Goal: Task Accomplishment & Management: Use online tool/utility

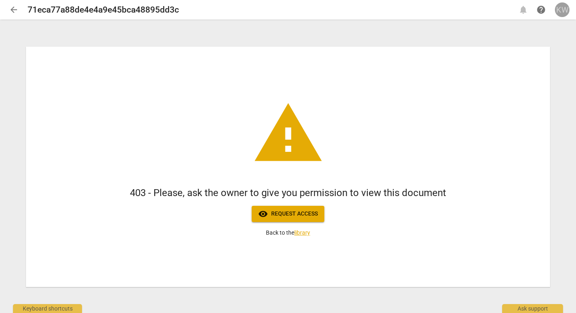
click at [563, 6] on div "KW" at bounding box center [562, 9] width 15 height 15
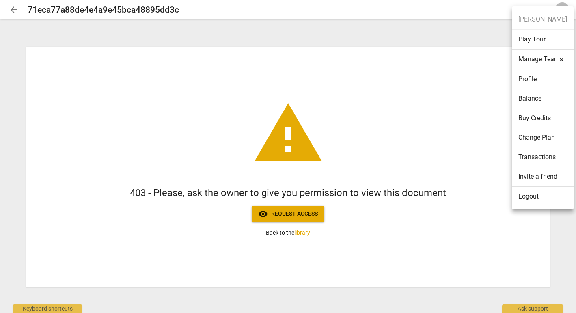
click at [526, 194] on li "Logout" at bounding box center [543, 196] width 62 height 19
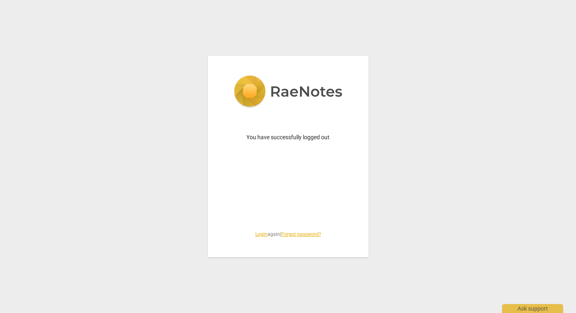
click at [256, 233] on link "Login" at bounding box center [261, 234] width 12 height 6
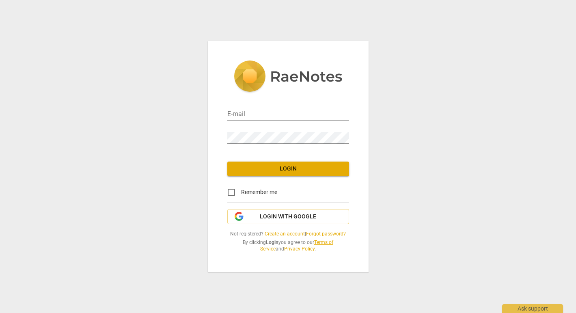
type input "[PERSON_NAME][EMAIL_ADDRESS][DOMAIN_NAME]"
click at [280, 167] on span "Login" at bounding box center [288, 169] width 109 height 8
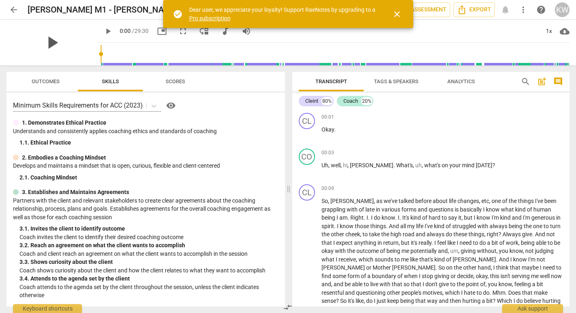
click at [43, 42] on span "play_arrow" at bounding box center [51, 42] width 21 height 21
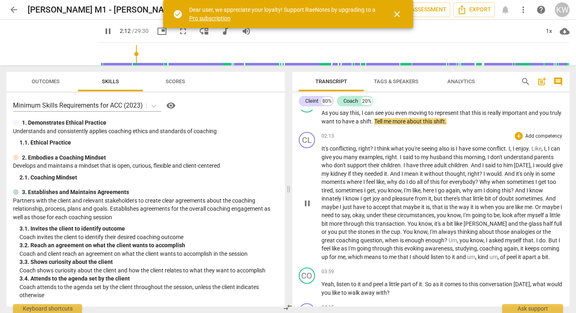
scroll to position [191, 0]
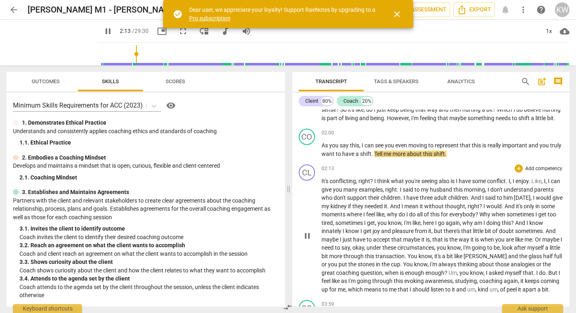
click at [469, 165] on div "02:13 + Add competency keyboard_arrow_right" at bounding box center [442, 168] width 242 height 8
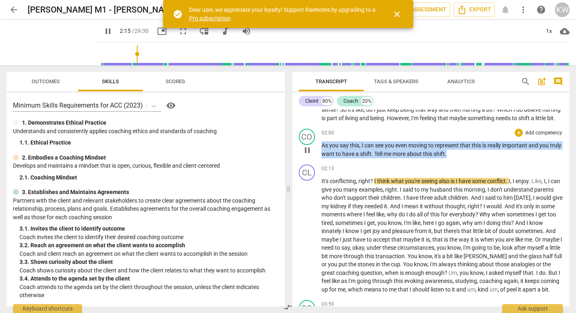
drag, startPoint x: 468, startPoint y: 151, endPoint x: 315, endPoint y: 149, distance: 153.4
click at [315, 149] on div "CO play_arrow pause 02:00 + Add competency keyboard_arrow_right As you say this…" at bounding box center [431, 143] width 278 height 36
copy p "As you say this , I can see you even moving to represent that this is really im…"
click at [103, 33] on span "pause" at bounding box center [108, 31] width 10 height 10
click at [103, 30] on span "play_arrow" at bounding box center [108, 31] width 10 height 10
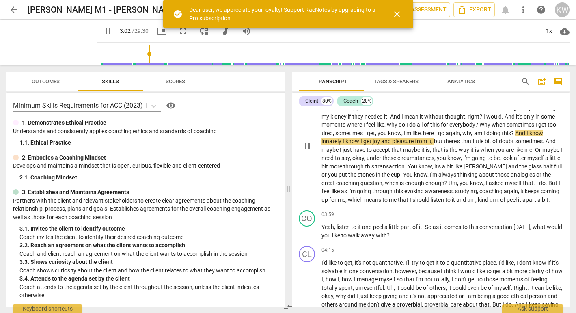
scroll to position [287, 0]
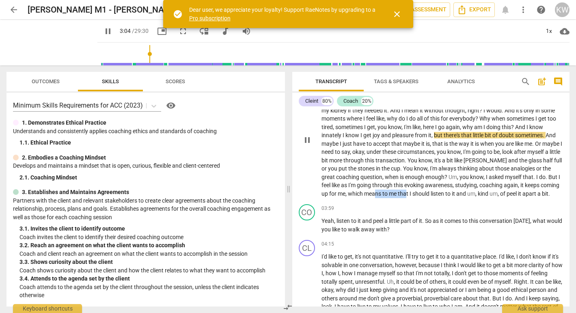
drag, startPoint x: 432, startPoint y: 193, endPoint x: 463, endPoint y: 194, distance: 31.7
click at [463, 194] on p "It's conflicting , right ? I think what you're seeing also is I have some confl…" at bounding box center [442, 139] width 242 height 116
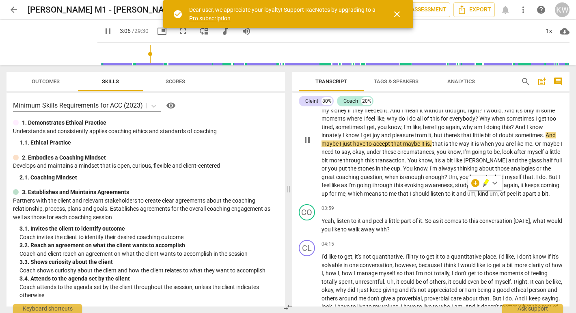
click at [424, 198] on p "It's conflicting , right ? I think what you're seeing also is I have some confl…" at bounding box center [442, 139] width 242 height 116
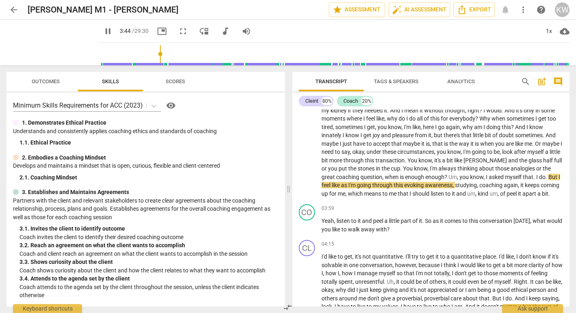
drag, startPoint x: 143, startPoint y: 53, endPoint x: 151, endPoint y: 55, distance: 8.8
click at [151, 55] on input "range" at bounding box center [335, 54] width 469 height 26
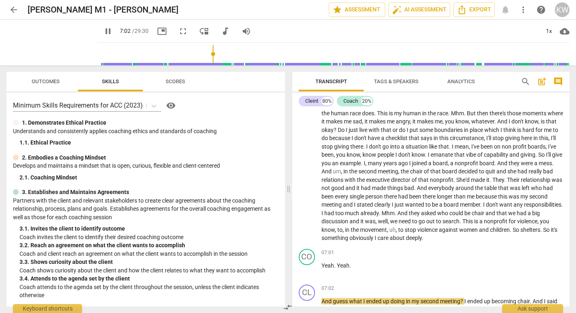
scroll to position [693, 0]
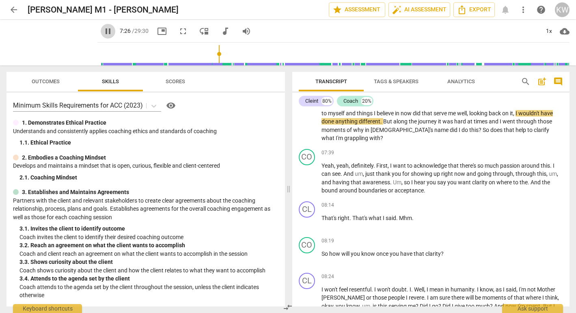
click at [103, 32] on span "pause" at bounding box center [108, 31] width 10 height 10
click at [103, 30] on span "play_arrow" at bounding box center [108, 31] width 10 height 10
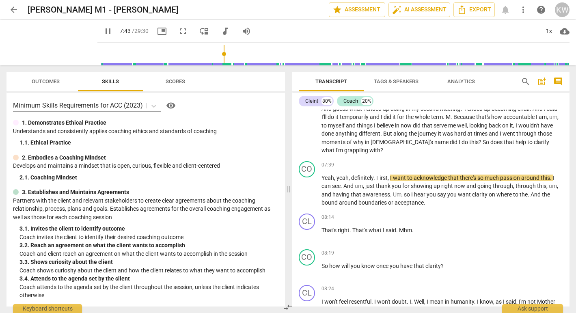
scroll to position [685, 0]
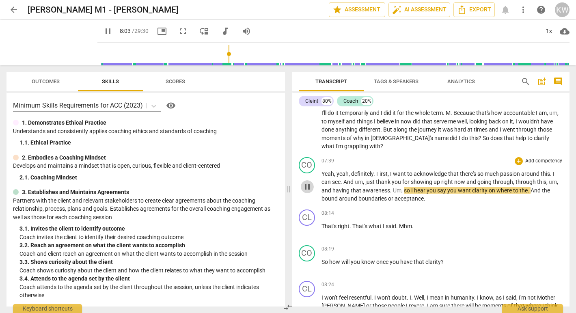
click at [303, 192] on span "pause" at bounding box center [307, 187] width 10 height 10
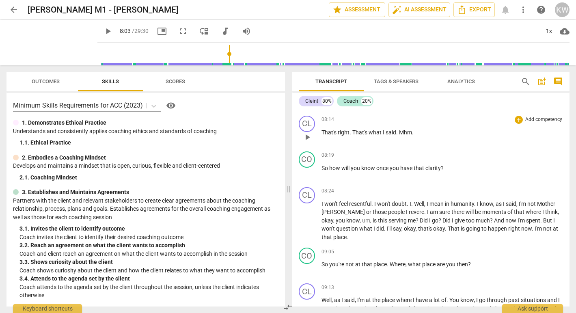
scroll to position [779, 0]
click at [307, 177] on span "play_arrow" at bounding box center [307, 172] width 10 height 10
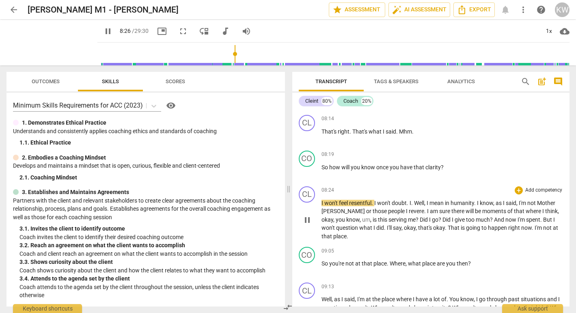
click at [305, 225] on span "pause" at bounding box center [307, 220] width 10 height 10
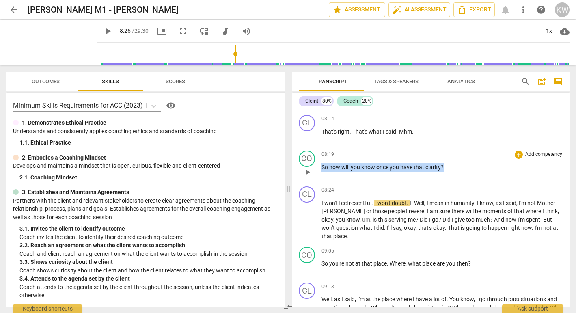
drag, startPoint x: 443, startPoint y: 182, endPoint x: 321, endPoint y: 187, distance: 121.8
click at [321, 172] on p "So how will you know once you have that clarity ?" at bounding box center [442, 167] width 242 height 9
copy p "So how will you know once you have that clarity ?"
click at [103, 31] on span "play_arrow" at bounding box center [108, 31] width 10 height 10
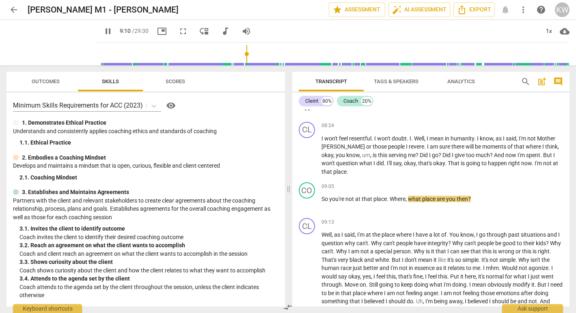
scroll to position [852, 0]
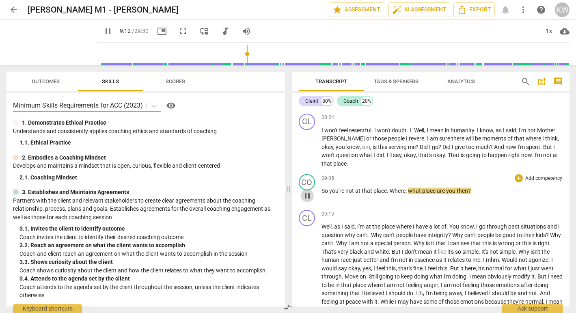
click at [308, 200] on span "pause" at bounding box center [307, 196] width 10 height 10
click at [103, 32] on span "play_arrow" at bounding box center [108, 31] width 10 height 10
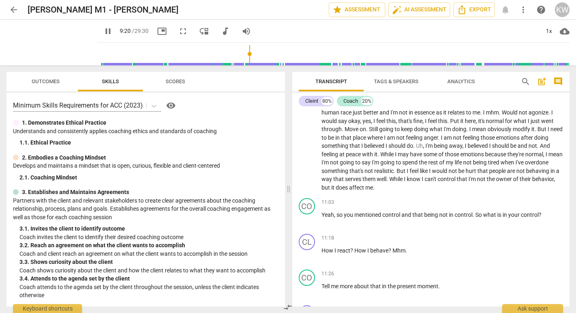
scroll to position [1000, 0]
drag, startPoint x: 244, startPoint y: 53, endPoint x: 260, endPoint y: 55, distance: 16.7
click at [260, 55] on input "range" at bounding box center [335, 54] width 469 height 26
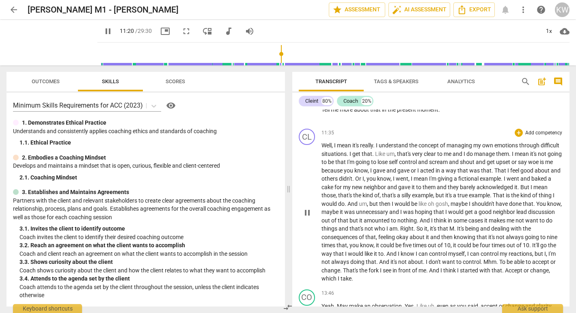
scroll to position [1178, 0]
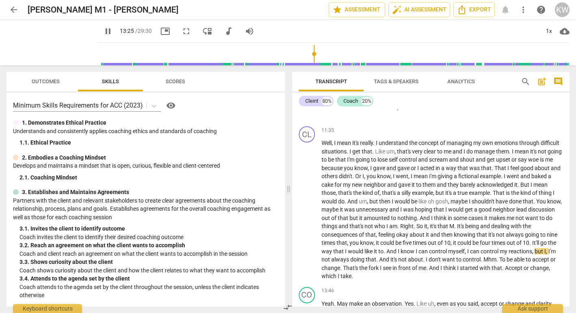
drag, startPoint x: 289, startPoint y: 54, endPoint x: 308, endPoint y: 55, distance: 18.7
click at [308, 55] on input "range" at bounding box center [335, 54] width 469 height 26
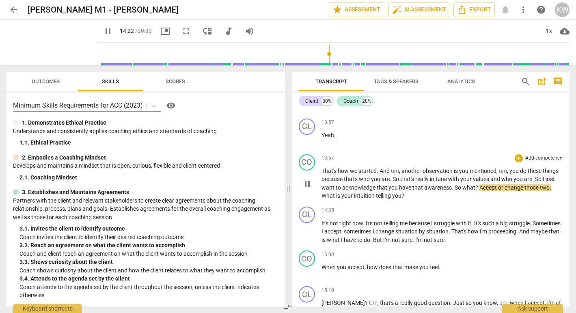
scroll to position [1385, 0]
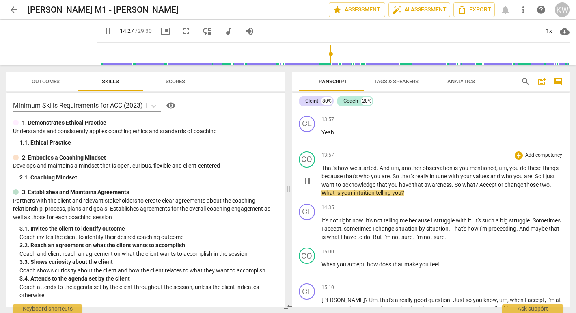
click at [306, 186] on span "pause" at bounding box center [307, 181] width 10 height 10
click at [103, 31] on span "play_arrow" at bounding box center [108, 31] width 10 height 10
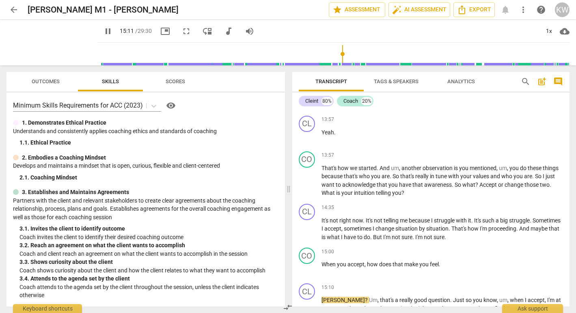
scroll to position [1589, 0]
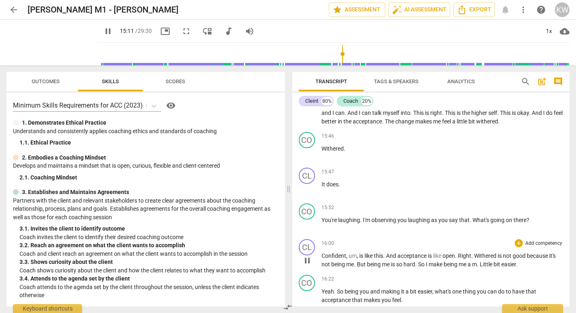
click at [306, 271] on div "CL play_arrow pause 16:00 + Add competency keyboard_arrow_right Confident , um …" at bounding box center [431, 254] width 278 height 36
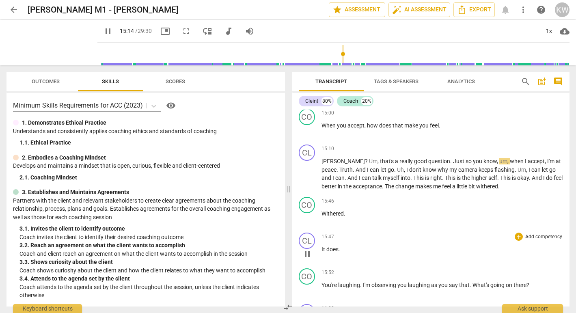
scroll to position [1523, 0]
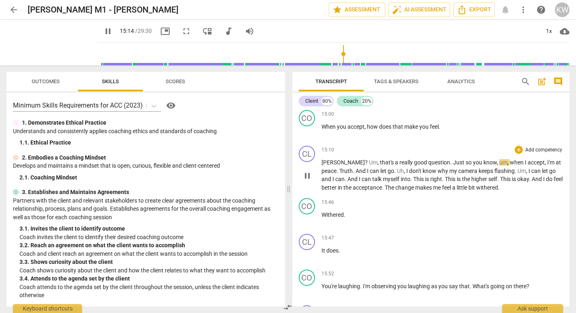
click at [309, 181] on span "pause" at bounding box center [307, 176] width 10 height 10
click at [103, 27] on span "play_arrow" at bounding box center [108, 31] width 10 height 10
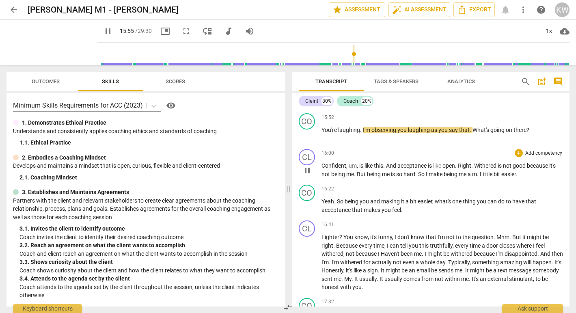
scroll to position [1681, 0]
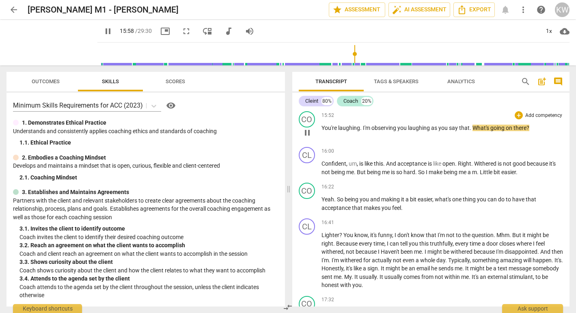
click at [460, 131] on span "that" at bounding box center [464, 128] width 11 height 6
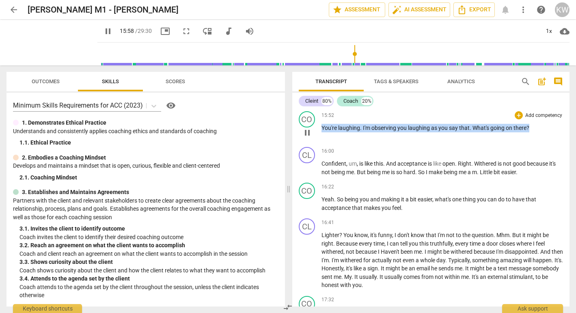
click at [460, 131] on span "that" at bounding box center [464, 128] width 11 height 6
click at [307, 138] on span "pause" at bounding box center [307, 133] width 10 height 10
click at [103, 28] on span "play_arrow" at bounding box center [108, 31] width 10 height 10
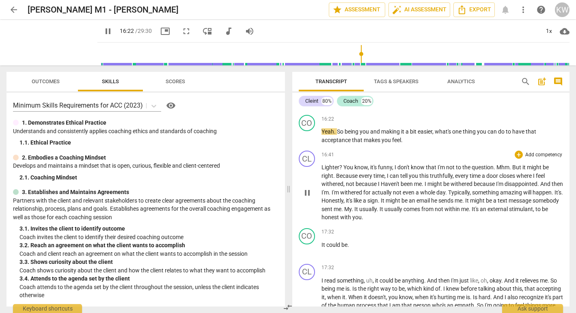
scroll to position [1751, 0]
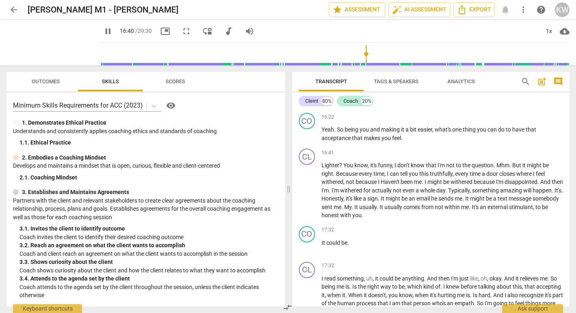
click at [103, 30] on span "pause" at bounding box center [108, 31] width 10 height 10
click at [103, 30] on span "play_arrow" at bounding box center [108, 31] width 10 height 10
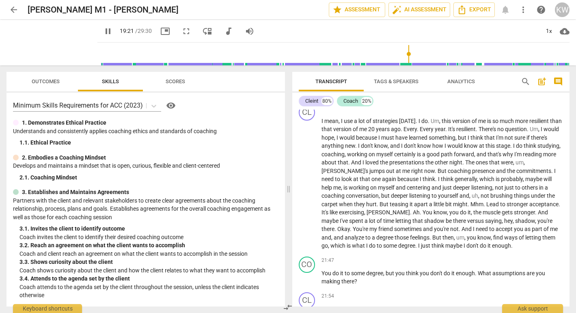
scroll to position [2031, 0]
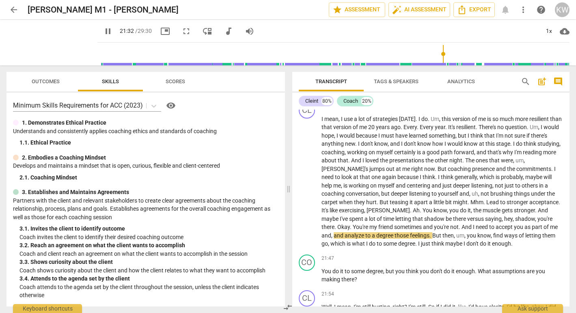
drag, startPoint x: 408, startPoint y: 53, endPoint x: 440, endPoint y: 58, distance: 32.6
click at [440, 58] on input "range" at bounding box center [335, 54] width 469 height 26
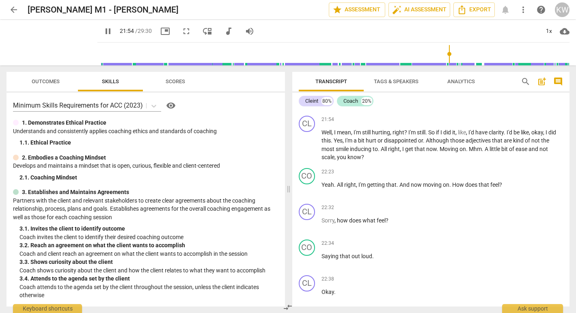
scroll to position [2208, 0]
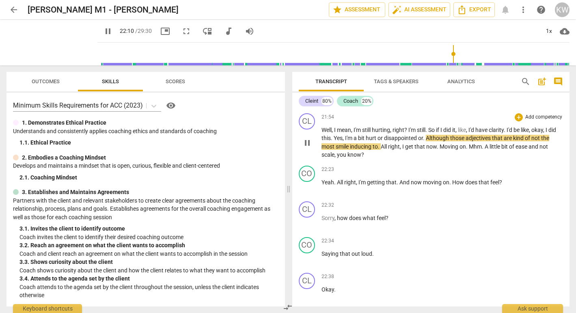
click at [308, 148] on span "pause" at bounding box center [307, 143] width 10 height 10
click at [308, 148] on span "play_arrow" at bounding box center [307, 143] width 10 height 10
click at [308, 192] on span "pause" at bounding box center [307, 187] width 10 height 10
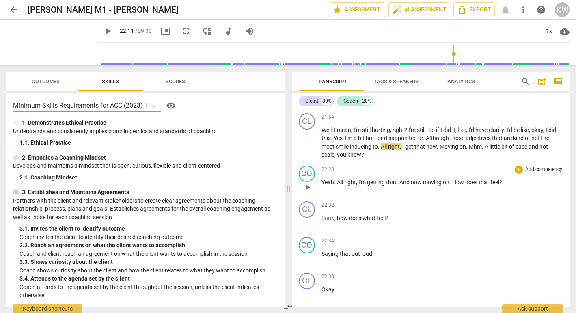
click at [308, 192] on span "play_arrow" at bounding box center [307, 187] width 10 height 10
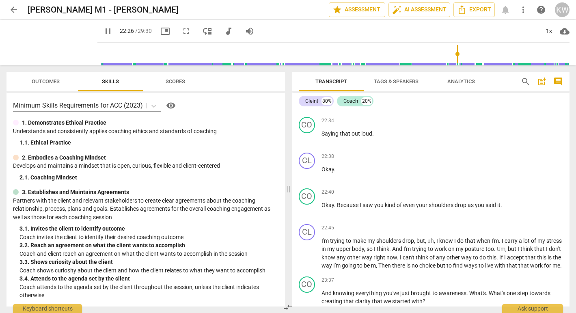
scroll to position [2329, 0]
click at [325, 217] on div "22:40 + Add competency keyboard_arrow_right Okay . Because I saw you kind of ev…" at bounding box center [442, 201] width 242 height 29
click at [308, 214] on span "pause" at bounding box center [307, 209] width 10 height 10
click at [308, 214] on span "play_arrow" at bounding box center [307, 209] width 10 height 10
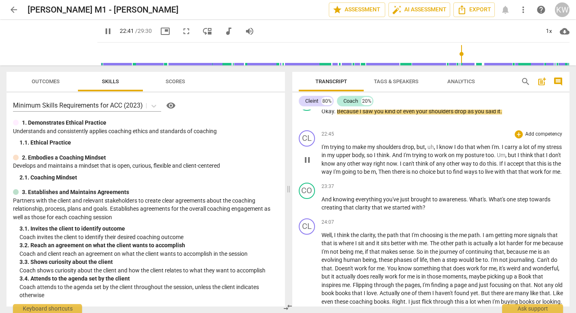
scroll to position [2426, 0]
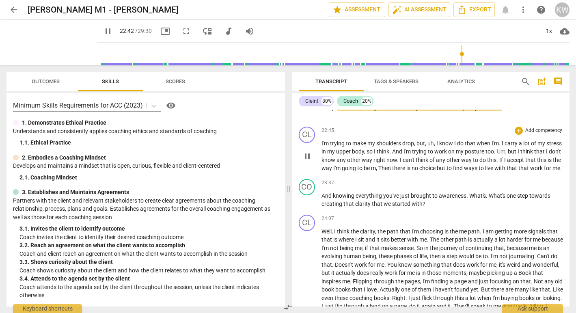
click at [306, 161] on span "pause" at bounding box center [307, 156] width 10 height 10
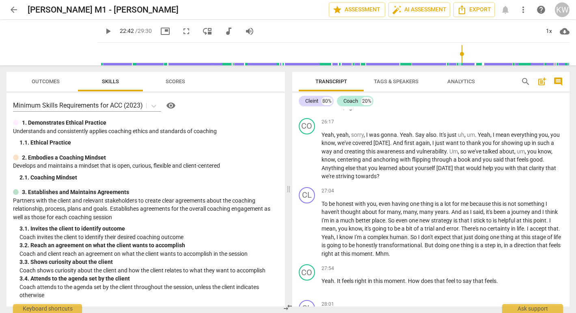
scroll to position [2732, 0]
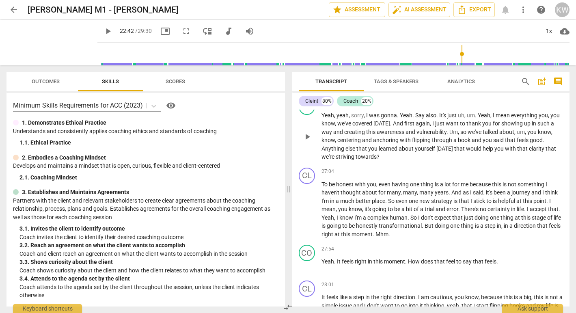
click at [308, 143] on button "play_arrow" at bounding box center [307, 136] width 13 height 13
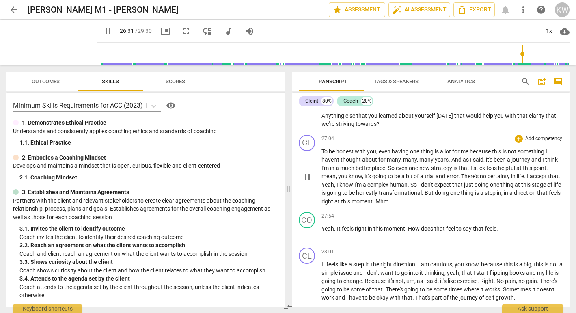
scroll to position [2765, 0]
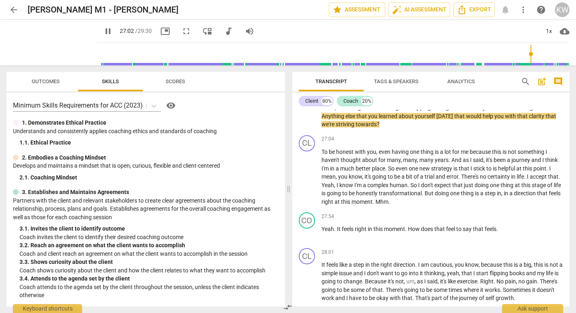
click at [306, 109] on span "pause" at bounding box center [307, 104] width 10 height 10
type input "1623"
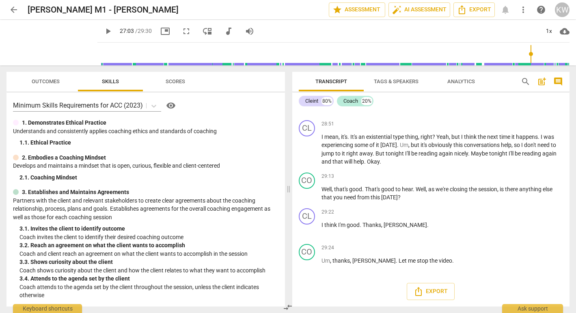
scroll to position [3173, 0]
click at [347, 102] on div "Coach" at bounding box center [350, 101] width 15 height 8
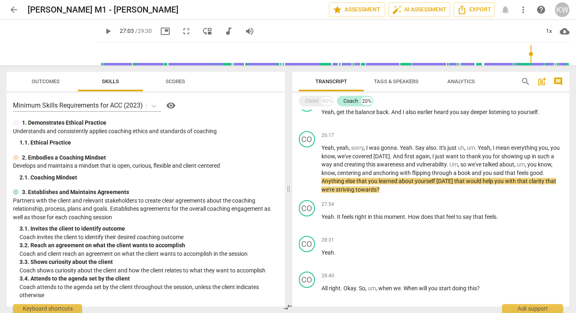
scroll to position [859, 0]
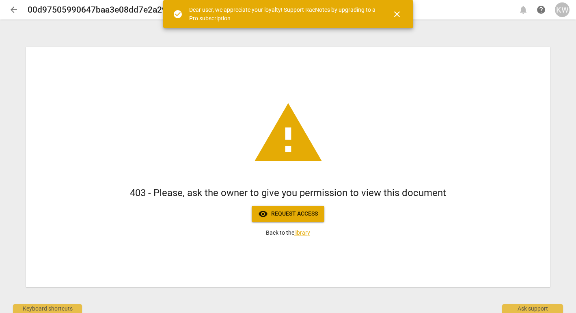
click at [559, 10] on div "KW" at bounding box center [562, 9] width 15 height 15
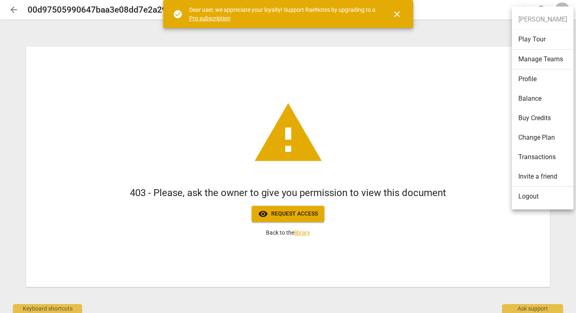
click at [523, 197] on li "Logout" at bounding box center [543, 196] width 62 height 19
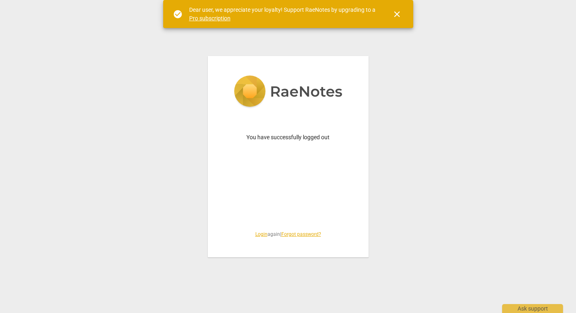
click at [255, 233] on link "Login" at bounding box center [261, 234] width 12 height 6
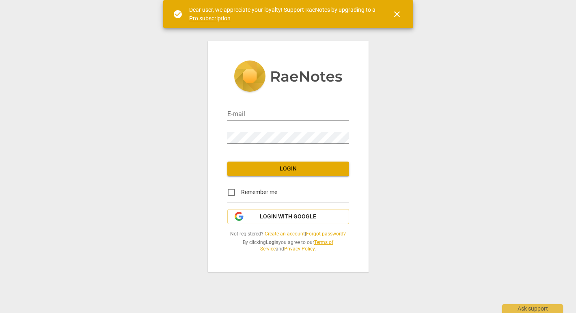
type input "[PERSON_NAME][EMAIL_ADDRESS][DOMAIN_NAME]"
click at [263, 167] on span "Login" at bounding box center [288, 169] width 109 height 8
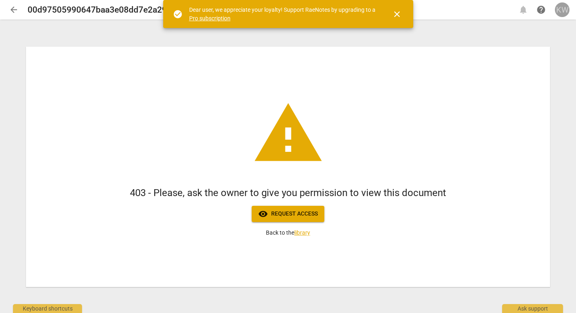
click at [564, 11] on div "KW" at bounding box center [562, 9] width 15 height 15
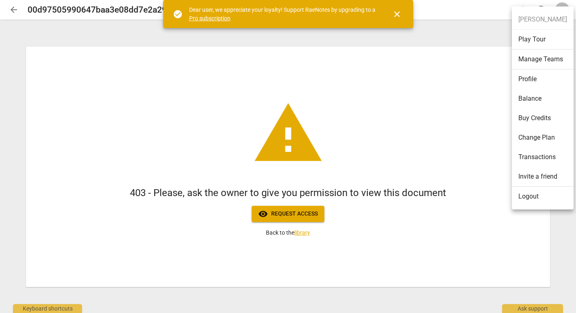
click at [524, 198] on li "Logout" at bounding box center [543, 196] width 62 height 19
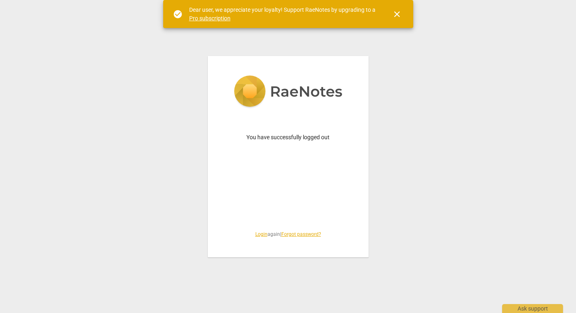
click at [255, 233] on link "Login" at bounding box center [261, 234] width 12 height 6
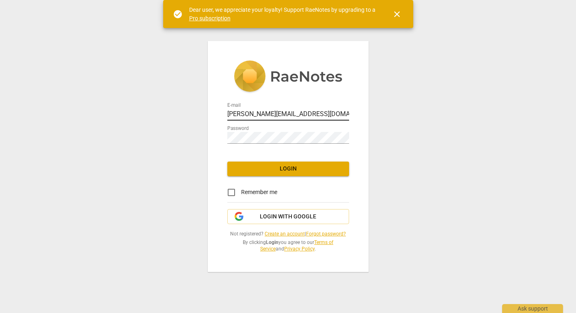
click at [246, 114] on input "kelly@coachacademy.com" at bounding box center [288, 115] width 122 height 12
type input "kelly@canadacoachacademy.com"
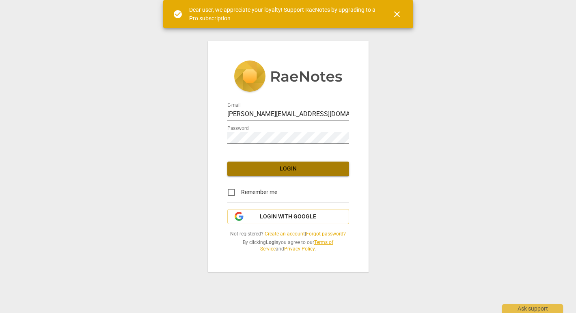
click at [275, 168] on span "Login" at bounding box center [288, 169] width 109 height 8
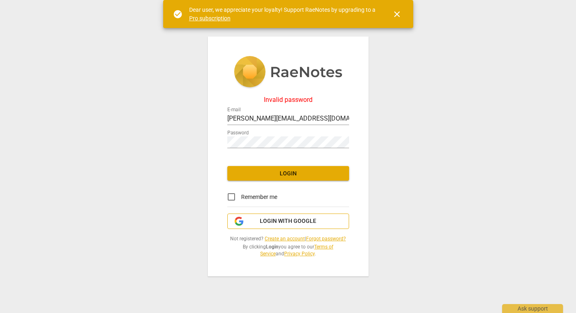
click at [269, 216] on button "Login with Google" at bounding box center [288, 220] width 122 height 15
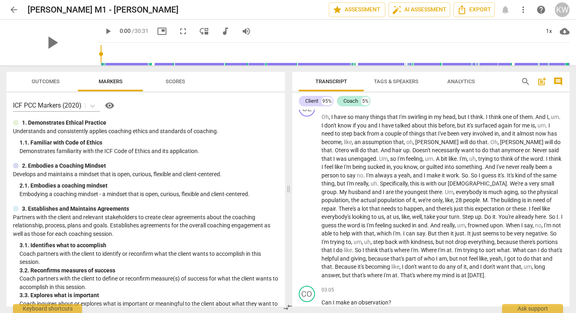
scroll to position [228, 0]
click at [309, 197] on span "play_arrow" at bounding box center [307, 196] width 10 height 10
click at [103, 32] on span "pause" at bounding box center [108, 31] width 10 height 10
type input "134"
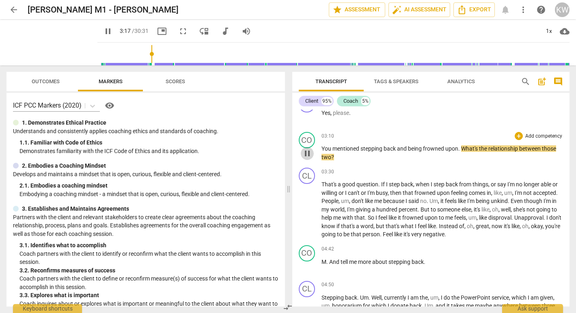
click at [308, 155] on span "pause" at bounding box center [307, 153] width 10 height 10
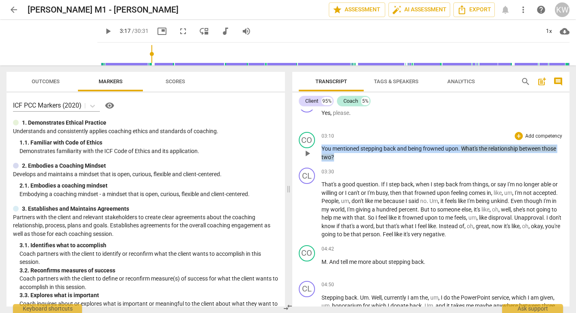
drag, startPoint x: 353, startPoint y: 157, endPoint x: 312, endPoint y: 146, distance: 42.3
click at [312, 146] on div "CO play_arrow pause 03:10 + Add competency keyboard_arrow_right You mentioned s…" at bounding box center [431, 147] width 278 height 36
copy p "You mentioned stepping back and being frowned upon . What's the relationship be…"
click at [103, 31] on span "play_arrow" at bounding box center [108, 31] width 10 height 10
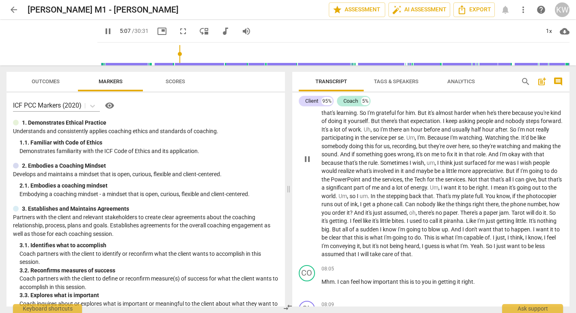
scroll to position [689, 0]
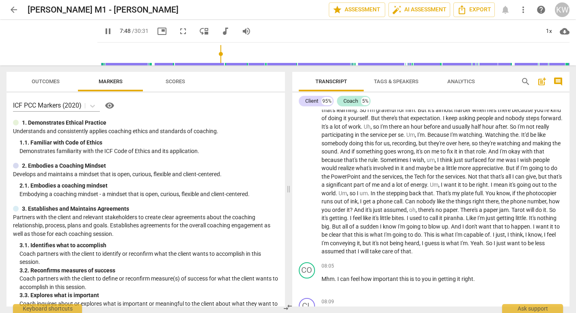
drag, startPoint x: 174, startPoint y: 53, endPoint x: 213, endPoint y: 56, distance: 39.5
click at [213, 56] on input "range" at bounding box center [335, 54] width 469 height 26
drag, startPoint x: 215, startPoint y: 53, endPoint x: 210, endPoint y: 53, distance: 5.3
click at [210, 53] on input "range" at bounding box center [335, 54] width 469 height 26
click at [209, 53] on input "range" at bounding box center [335, 54] width 469 height 26
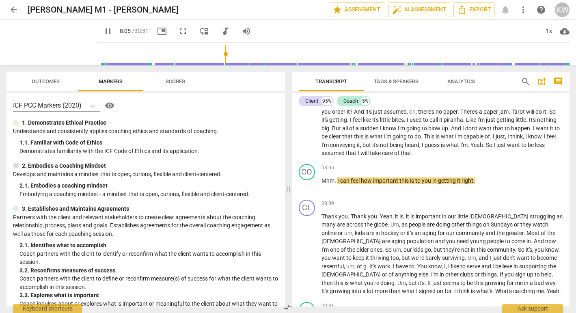
scroll to position [788, 0]
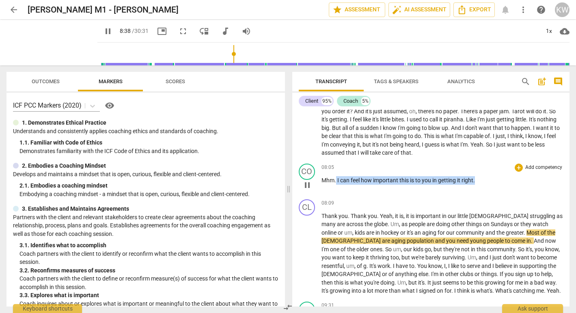
drag, startPoint x: 477, startPoint y: 180, endPoint x: 336, endPoint y: 182, distance: 140.8
click at [336, 182] on p "Mhm . I can feel how important this is to you in getting it right ." at bounding box center [442, 180] width 242 height 9
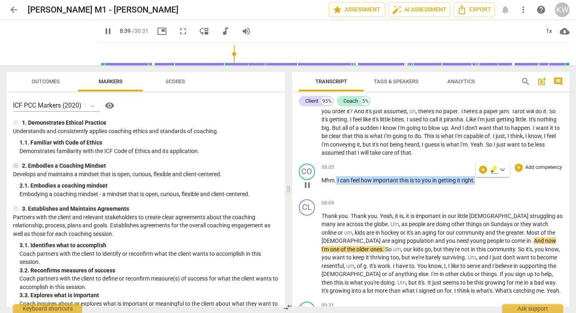
copy p "I can feel how important this is to you in getting it right ."
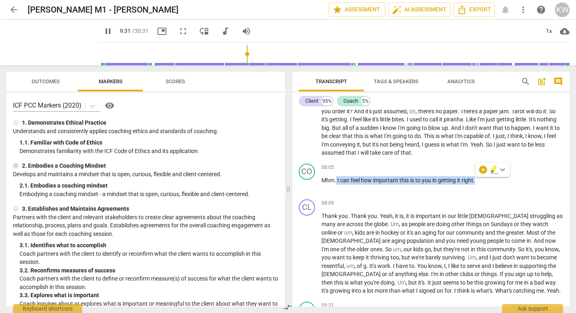
scroll to position [993, 0]
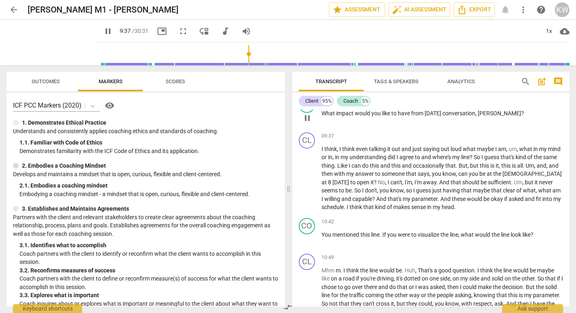
click at [308, 118] on span "pause" at bounding box center [307, 118] width 10 height 10
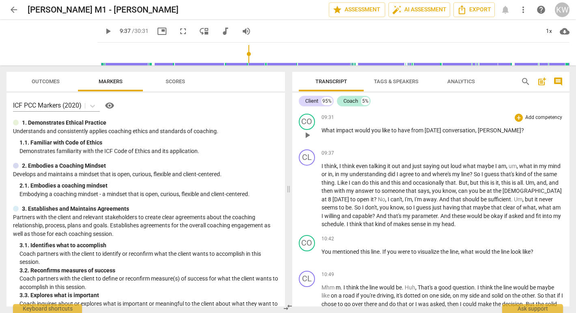
scroll to position [975, 0]
click at [103, 34] on span "play_arrow" at bounding box center [108, 31] width 10 height 10
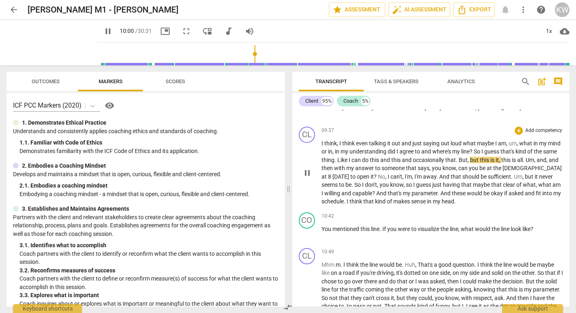
scroll to position [1009, 0]
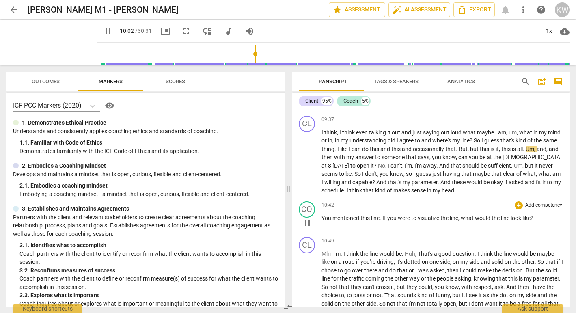
click at [355, 219] on span "mentioned" at bounding box center [346, 218] width 28 height 6
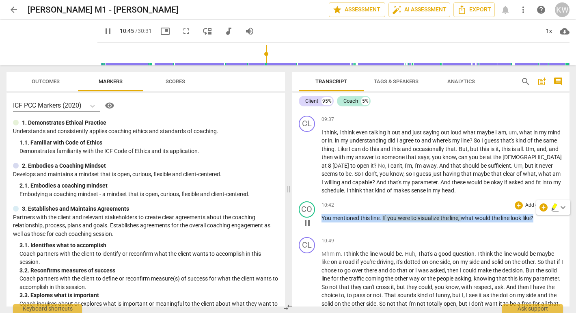
click at [309, 221] on span "pause" at bounding box center [307, 223] width 10 height 10
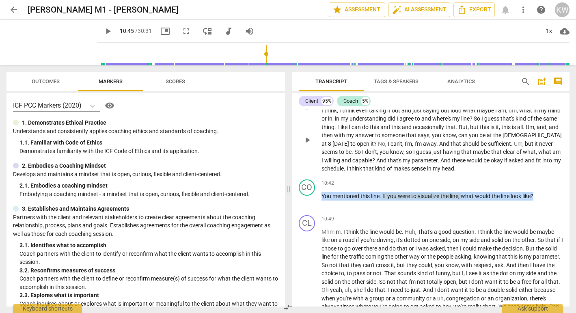
scroll to position [1032, 0]
click at [103, 30] on span "play_arrow" at bounding box center [108, 31] width 10 height 10
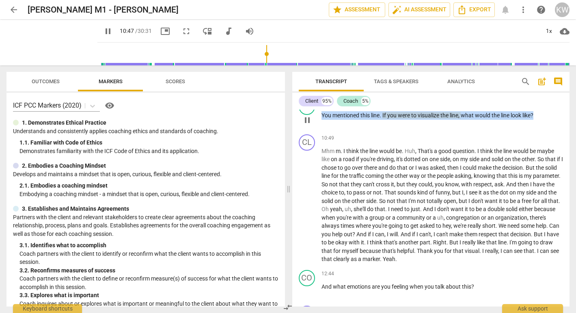
scroll to position [1113, 0]
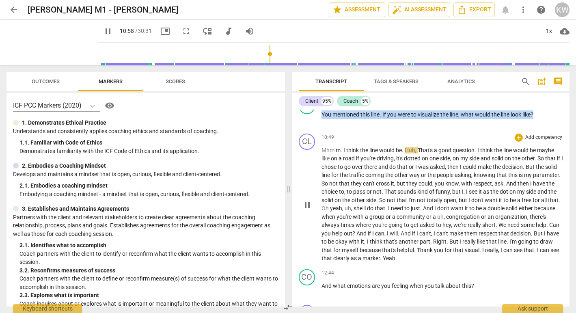
click at [308, 205] on span "pause" at bounding box center [307, 205] width 10 height 10
click at [103, 31] on span "play_arrow" at bounding box center [108, 31] width 10 height 10
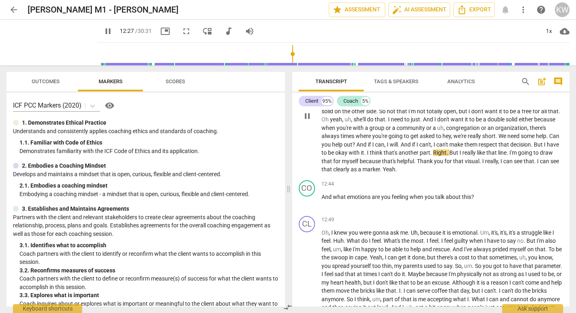
scroll to position [1201, 0]
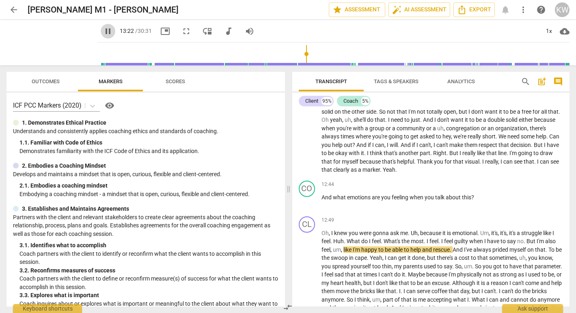
click at [103, 32] on span "pause" at bounding box center [108, 31] width 10 height 10
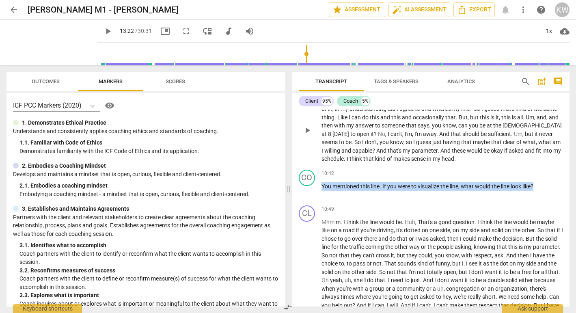
scroll to position [1038, 0]
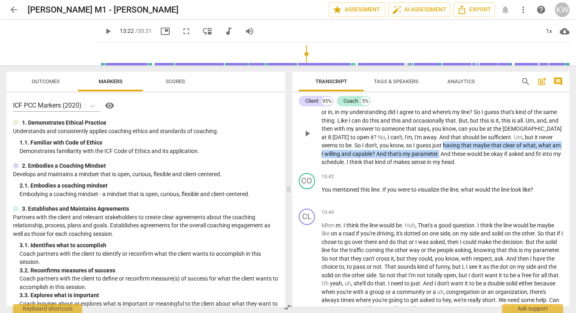
drag, startPoint x: 445, startPoint y: 144, endPoint x: 449, endPoint y: 153, distance: 8.9
click at [449, 153] on p "I think , I think even talking it out and just saying out loud what maybe I am …" at bounding box center [442, 133] width 242 height 67
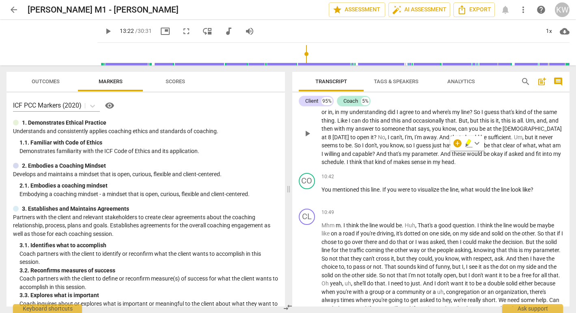
click at [440, 153] on span "." at bounding box center [438, 154] width 3 height 6
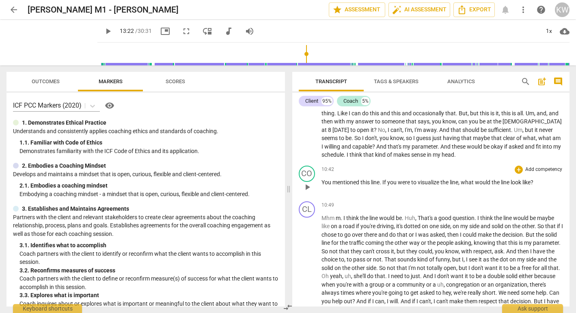
scroll to position [1046, 0]
click at [103, 30] on span "play_arrow" at bounding box center [108, 31] width 10 height 10
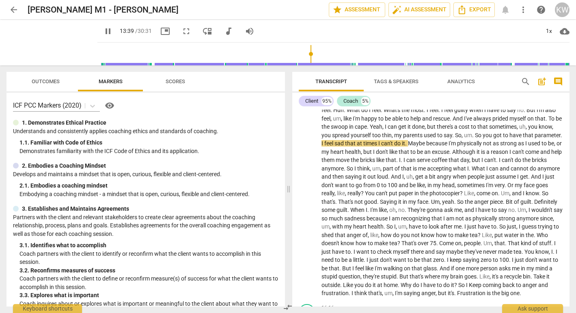
scroll to position [1332, 0]
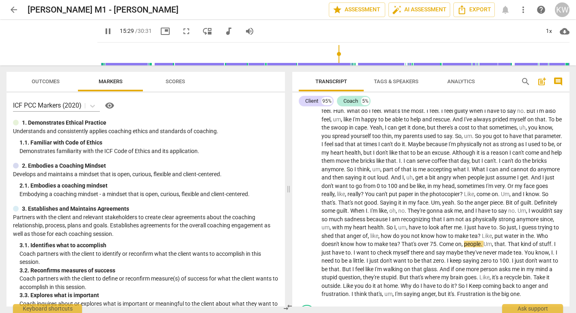
drag, startPoint x: 306, startPoint y: 54, endPoint x: 333, endPoint y: 58, distance: 27.5
click at [333, 58] on input "range" at bounding box center [335, 54] width 469 height 26
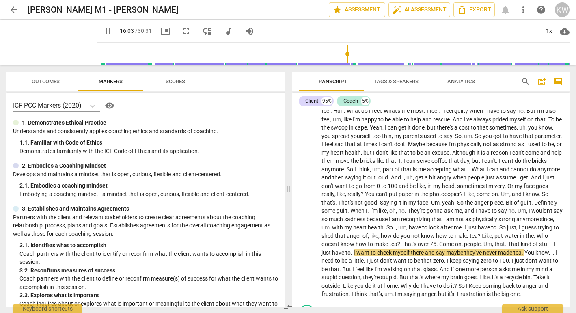
drag, startPoint x: 334, startPoint y: 53, endPoint x: 342, endPoint y: 53, distance: 8.1
click at [342, 53] on input "range" at bounding box center [335, 54] width 469 height 26
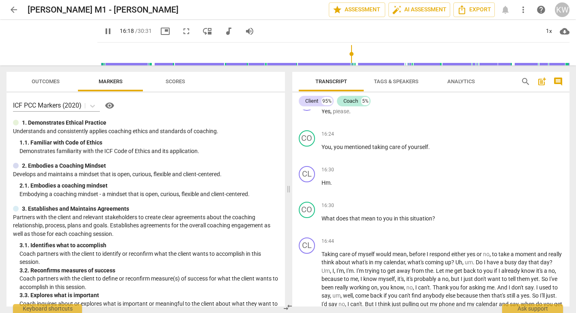
scroll to position [1649, 0]
click at [103, 28] on span "pause" at bounding box center [108, 31] width 10 height 10
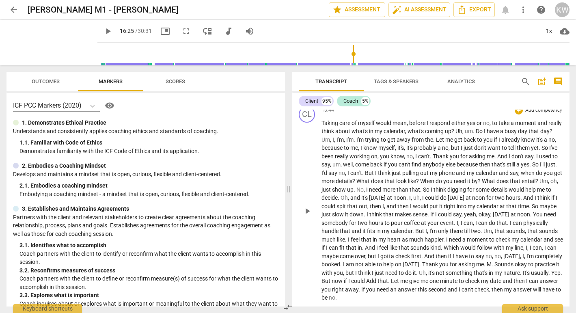
scroll to position [1780, 0]
click at [308, 216] on span "play_arrow" at bounding box center [307, 211] width 10 height 10
drag, startPoint x: 354, startPoint y: 54, endPoint x: 388, endPoint y: 58, distance: 33.9
click at [388, 58] on input "range" at bounding box center [335, 54] width 469 height 26
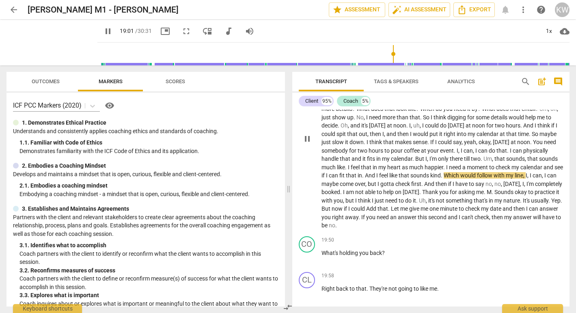
scroll to position [1853, 0]
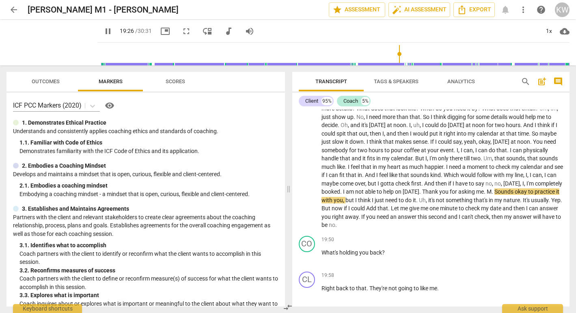
drag, startPoint x: 389, startPoint y: 54, endPoint x: 395, endPoint y: 54, distance: 5.7
click at [395, 54] on input "range" at bounding box center [335, 54] width 469 height 26
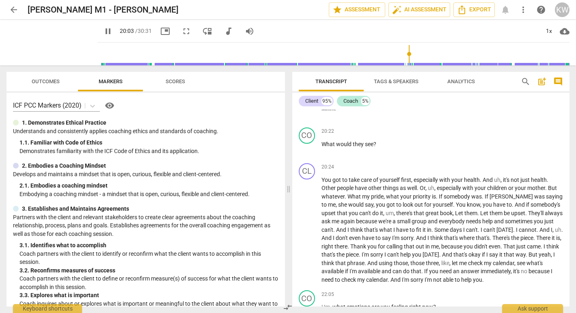
scroll to position [2204, 0]
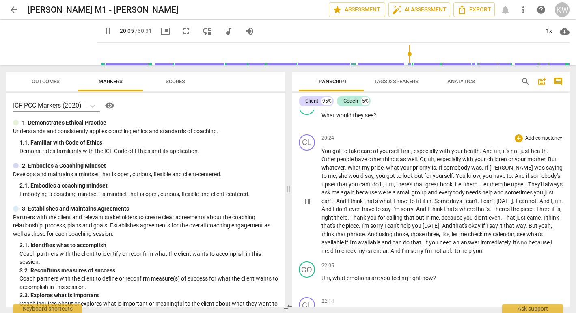
click at [307, 206] on span "pause" at bounding box center [307, 201] width 10 height 10
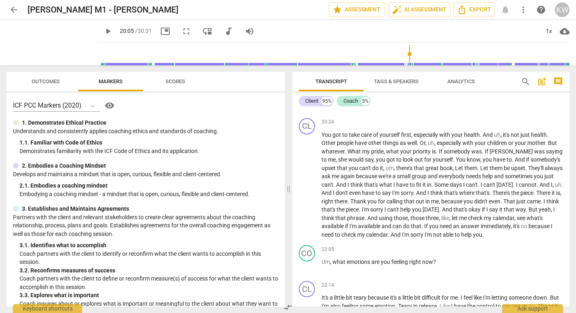
scroll to position [2224, 0]
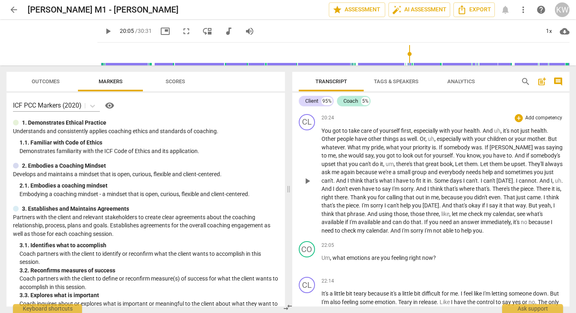
click at [350, 200] on span "." at bounding box center [348, 197] width 3 height 6
drag, startPoint x: 427, startPoint y: 54, endPoint x: 431, endPoint y: 55, distance: 4.2
click at [431, 55] on input "range" at bounding box center [335, 54] width 469 height 26
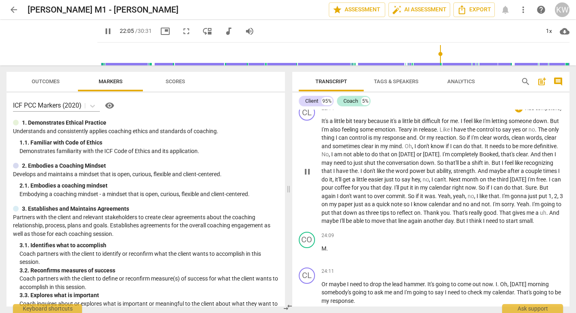
scroll to position [2395, 0]
drag, startPoint x: 439, startPoint y: 54, endPoint x: 463, endPoint y: 56, distance: 24.0
click at [463, 56] on input "range" at bounding box center [335, 54] width 469 height 26
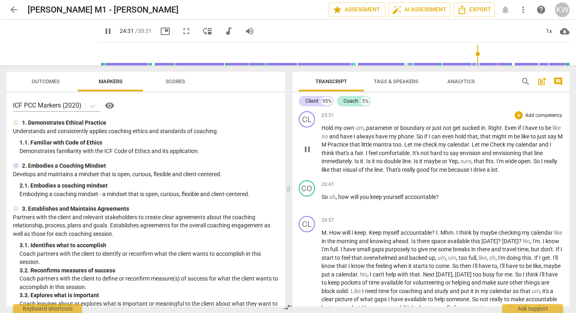
scroll to position [2825, 0]
click at [308, 206] on span "pause" at bounding box center [307, 201] width 10 height 10
click at [308, 206] on span "play_arrow" at bounding box center [307, 201] width 10 height 10
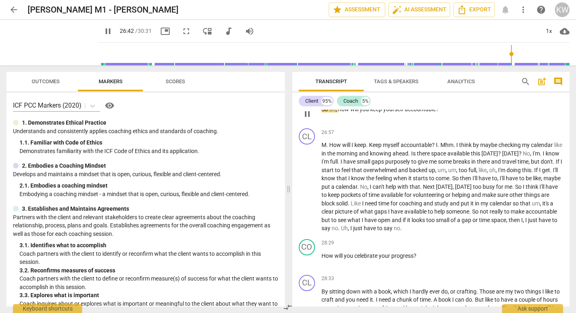
scroll to position [2916, 0]
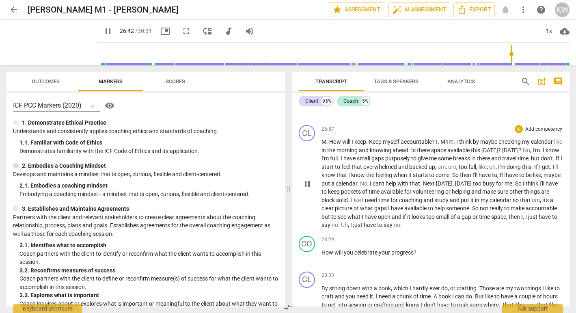
click at [306, 193] on div "play_arrow pause" at bounding box center [311, 184] width 21 height 86
click at [306, 189] on span "pause" at bounding box center [307, 184] width 10 height 10
type input "1604"
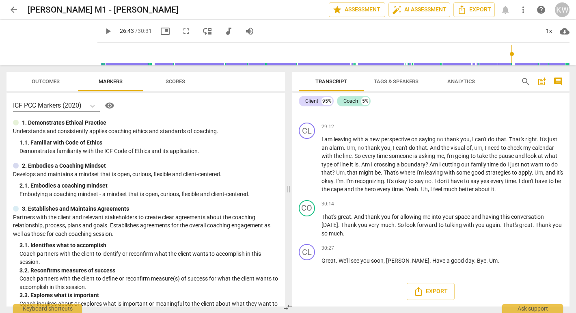
scroll to position [3178, 0]
click at [351, 101] on div "Coach" at bounding box center [350, 101] width 15 height 8
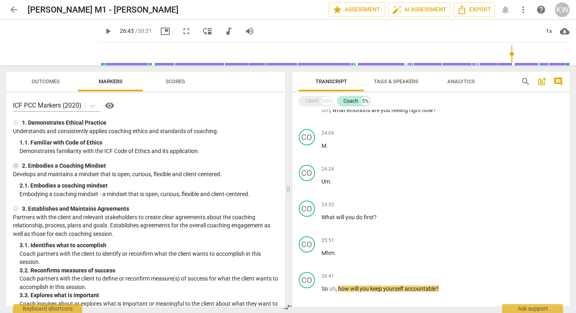
scroll to position [661, 0]
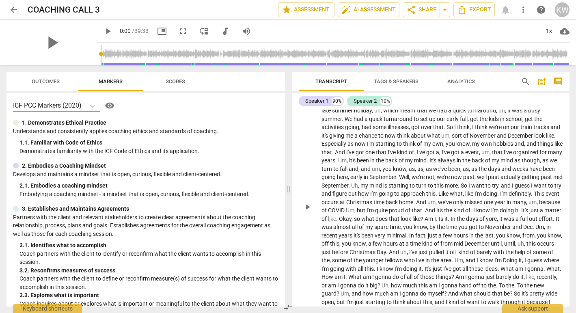
scroll to position [180, 0]
click at [309, 210] on span "play_arrow" at bounding box center [307, 206] width 10 height 10
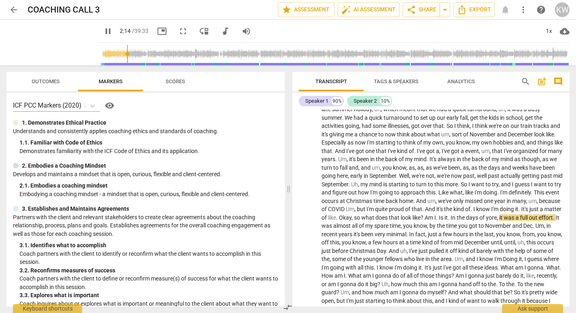
drag, startPoint x: 103, startPoint y: 53, endPoint x: 118, endPoint y: 54, distance: 15.0
click at [118, 54] on input "range" at bounding box center [335, 54] width 469 height 26
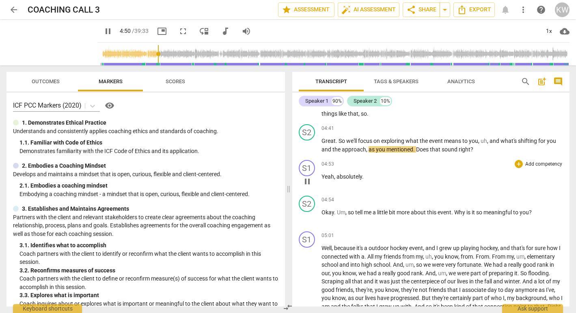
scroll to position [585, 0]
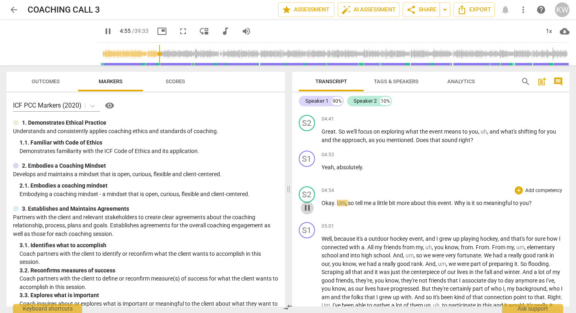
click at [306, 213] on span "pause" at bounding box center [307, 208] width 10 height 10
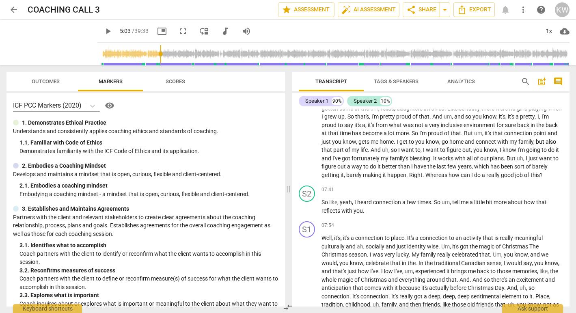
scroll to position [719, 0]
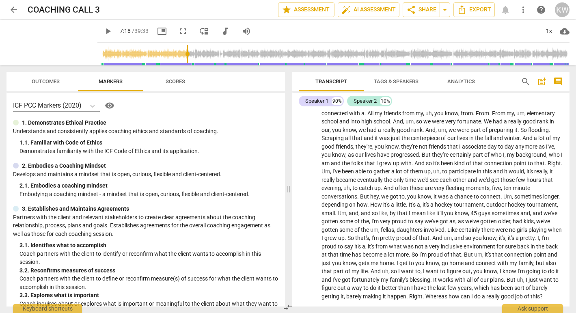
drag, startPoint x: 152, startPoint y: 52, endPoint x: 179, endPoint y: 53, distance: 27.6
click at [179, 53] on input "range" at bounding box center [335, 54] width 469 height 26
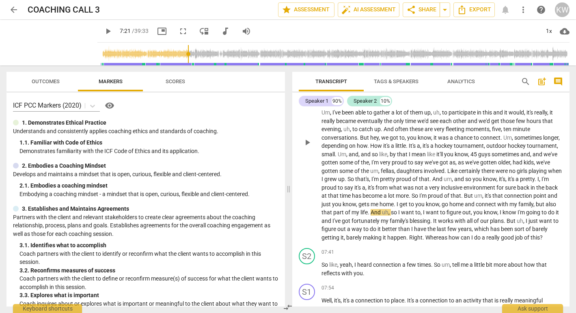
scroll to position [780, 0]
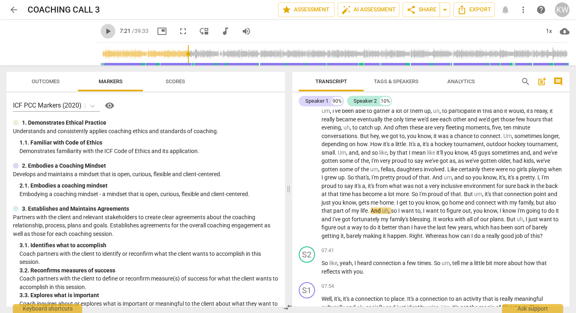
click at [103, 33] on span "play_arrow" at bounding box center [108, 31] width 10 height 10
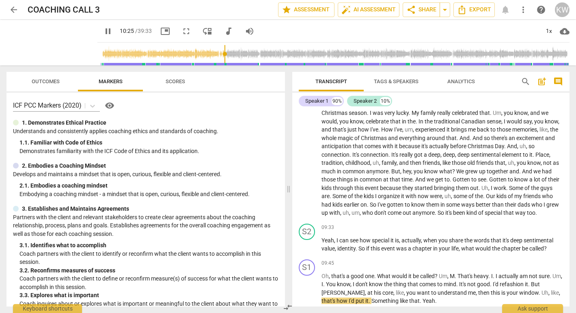
scroll to position [1187, 0]
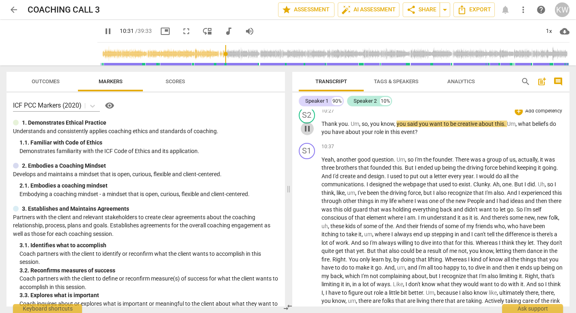
click at [309, 133] on span "pause" at bounding box center [307, 129] width 10 height 10
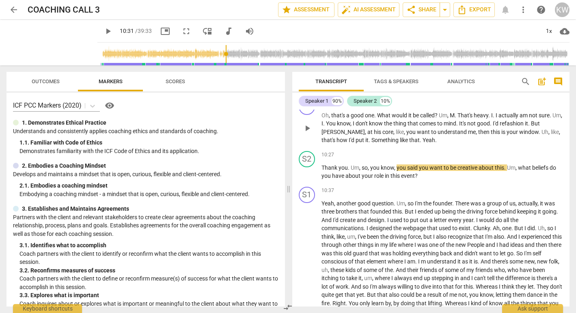
scroll to position [1142, 0]
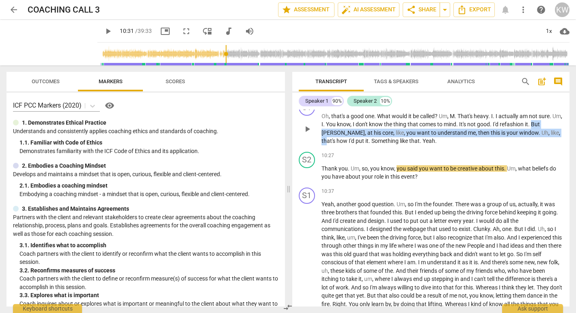
drag, startPoint x: 543, startPoint y: 141, endPoint x: 538, endPoint y: 148, distance: 8.9
click at [538, 145] on p "Oh , that's a good one . What would it be called ? Um , M . That's heavy . I . …" at bounding box center [442, 128] width 242 height 33
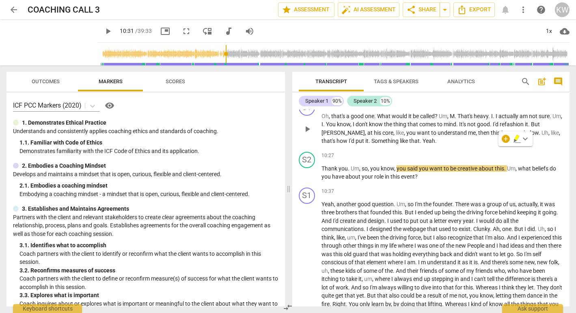
click at [509, 145] on p "Oh , that's a good one . What would it be called ? Um , M . That's heavy . I . …" at bounding box center [442, 128] width 242 height 33
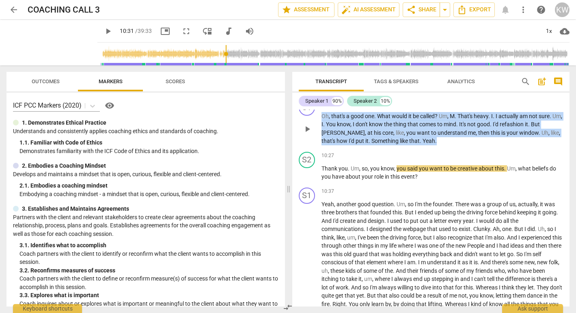
drag, startPoint x: 321, startPoint y: 132, endPoint x: 424, endPoint y: 159, distance: 106.4
click at [424, 145] on p "Oh , that's a good one . What would it be called ? Um , M . That's heavy . I . …" at bounding box center [442, 128] width 242 height 33
copy p "Oh , that's a good one . What would it be called ? Um , M . That's heavy . I . …"
click at [103, 30] on span "play_arrow" at bounding box center [108, 31] width 10 height 10
click at [307, 178] on span "pause" at bounding box center [307, 173] width 10 height 10
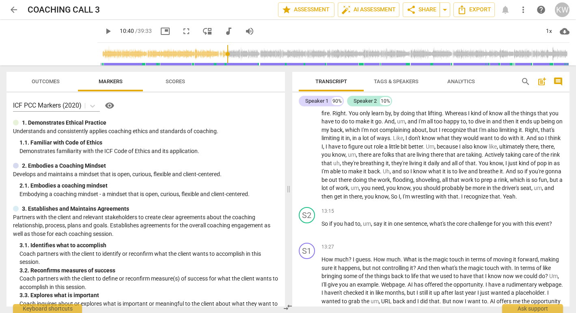
scroll to position [1334, 0]
drag, startPoint x: 221, startPoint y: 52, endPoint x: 240, endPoint y: 54, distance: 19.2
click at [240, 54] on input "range" at bounding box center [335, 54] width 469 height 26
click at [103, 31] on span "play_arrow" at bounding box center [108, 31] width 10 height 10
click at [244, 54] on input "range" at bounding box center [335, 54] width 469 height 26
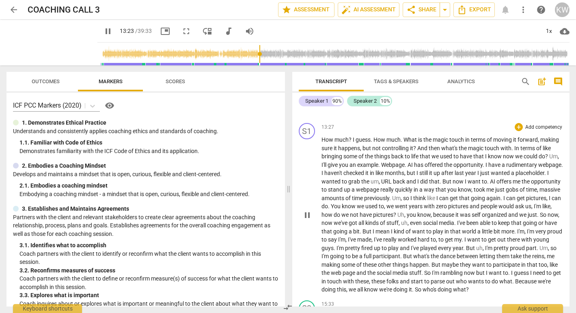
scroll to position [1430, 0]
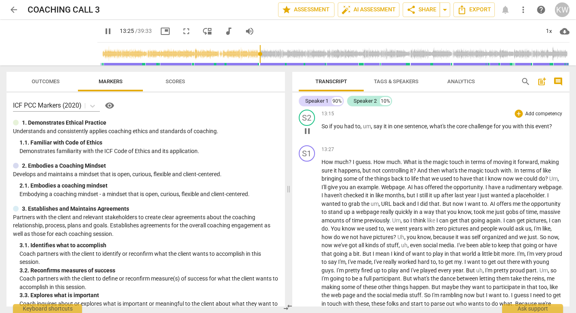
click at [369, 129] on span "um" at bounding box center [367, 126] width 8 height 6
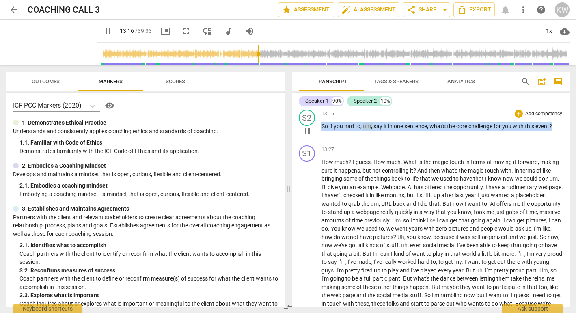
click at [369, 129] on span "um" at bounding box center [367, 126] width 8 height 6
copy p "So if you had to , um , say it in one sentence , what's the core challenge for …"
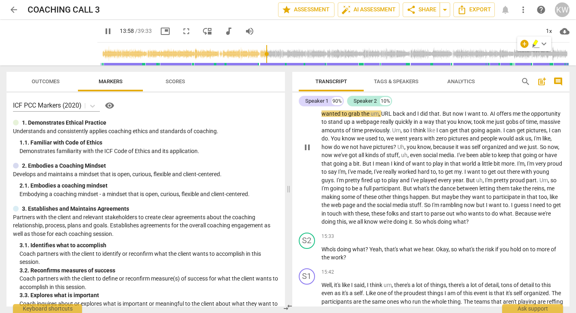
scroll to position [1528, 0]
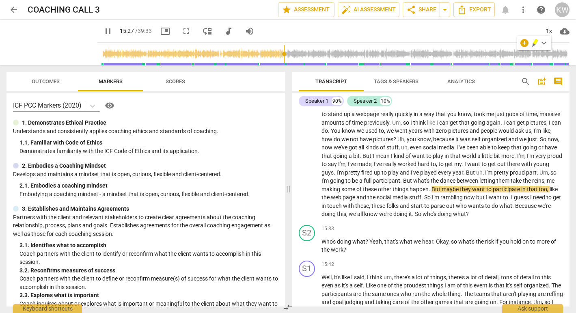
drag, startPoint x: 262, startPoint y: 54, endPoint x: 278, endPoint y: 56, distance: 16.4
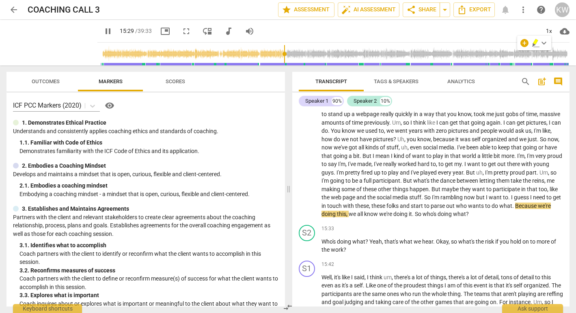
click at [278, 56] on input "range" at bounding box center [335, 54] width 469 height 26
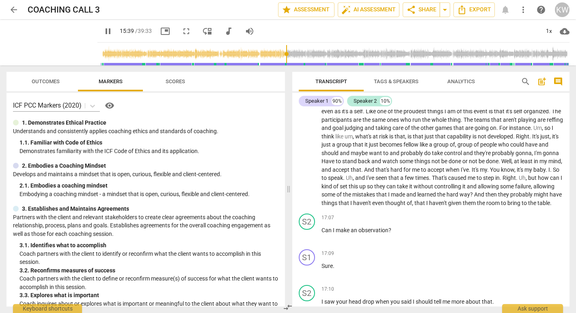
scroll to position [1703, 0]
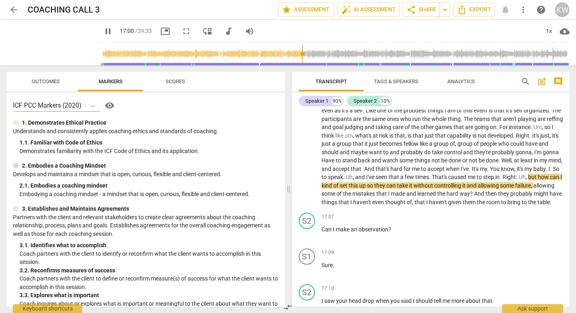
drag, startPoint x: 282, startPoint y: 53, endPoint x: 296, endPoint y: 54, distance: 14.6
click at [296, 54] on input "range" at bounding box center [335, 54] width 469 height 26
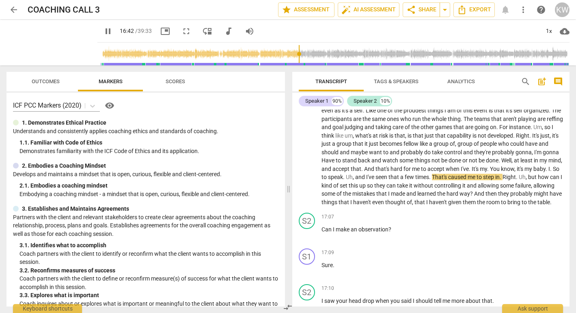
click at [293, 54] on input "range" at bounding box center [335, 54] width 469 height 26
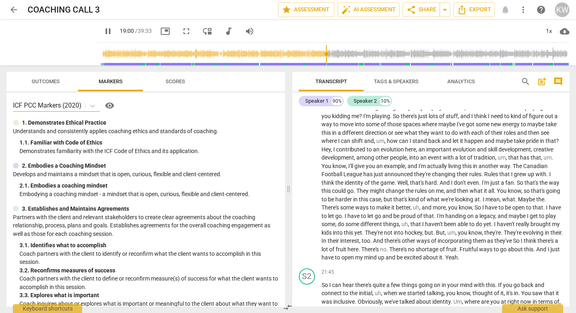
scroll to position [2273, 0]
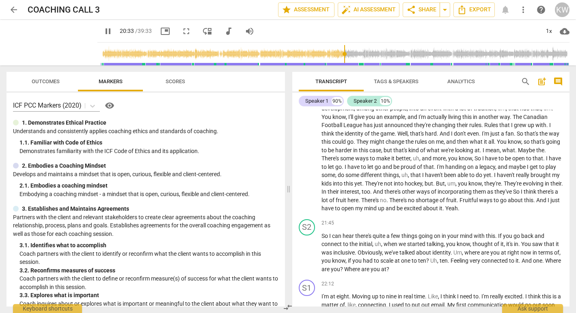
drag, startPoint x: 323, startPoint y: 53, endPoint x: 339, endPoint y: 53, distance: 16.6
click at [339, 53] on input "range" at bounding box center [335, 54] width 469 height 26
drag, startPoint x: 342, startPoint y: 54, endPoint x: 370, endPoint y: 54, distance: 28.4
click at [370, 54] on input "range" at bounding box center [335, 54] width 469 height 26
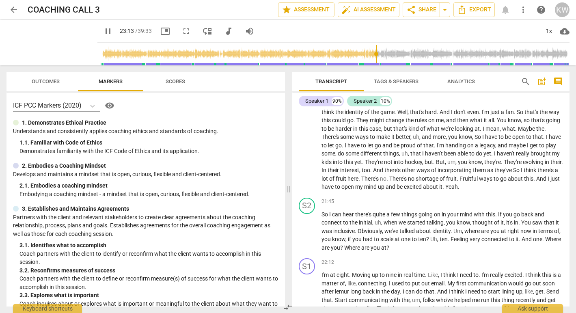
scroll to position [2296, 0]
drag, startPoint x: 374, startPoint y: 52, endPoint x: 362, endPoint y: 54, distance: 12.3
click at [362, 54] on input "range" at bounding box center [335, 54] width 469 height 26
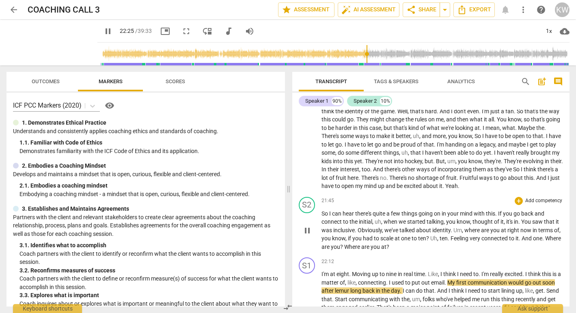
click at [309, 235] on span "pause" at bounding box center [307, 231] width 10 height 10
click at [309, 235] on span "play_arrow" at bounding box center [307, 231] width 10 height 10
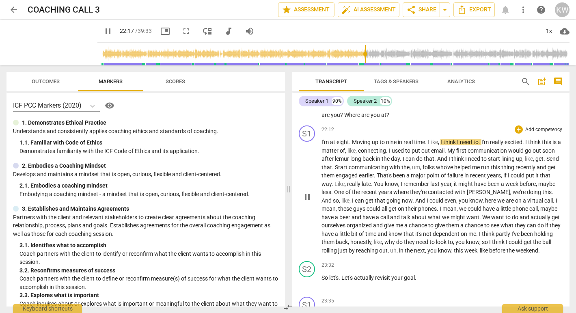
scroll to position [2427, 0]
click at [308, 202] on span "pause" at bounding box center [307, 197] width 10 height 10
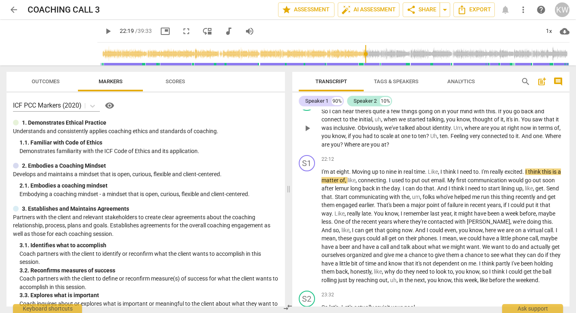
scroll to position [2400, 0]
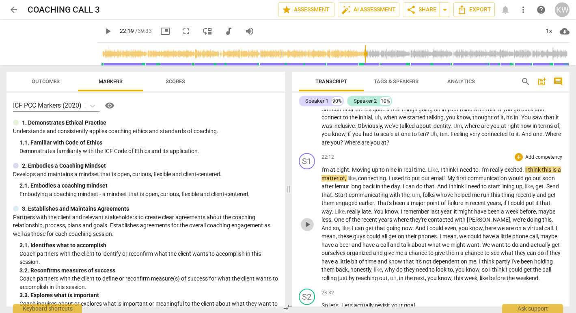
click at [307, 229] on span "play_arrow" at bounding box center [307, 224] width 10 height 10
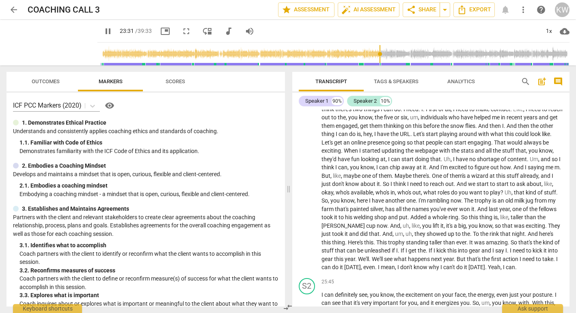
scroll to position [2714, 0]
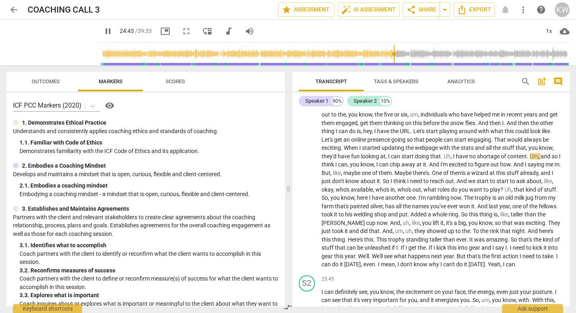
drag, startPoint x: 377, startPoint y: 53, endPoint x: 389, endPoint y: 54, distance: 12.6
click at [389, 54] on input "range" at bounding box center [335, 54] width 469 height 26
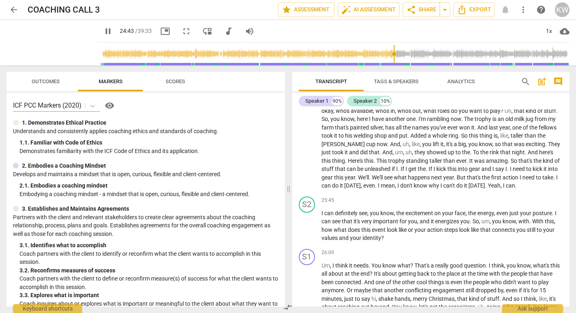
scroll to position [2793, 0]
drag, startPoint x: 392, startPoint y: 54, endPoint x: 400, endPoint y: 54, distance: 7.8
click at [400, 54] on input "range" at bounding box center [335, 54] width 469 height 26
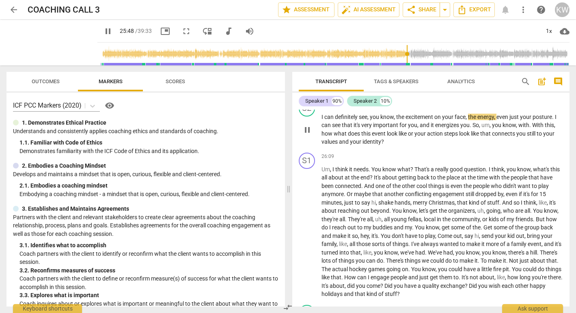
scroll to position [2895, 0]
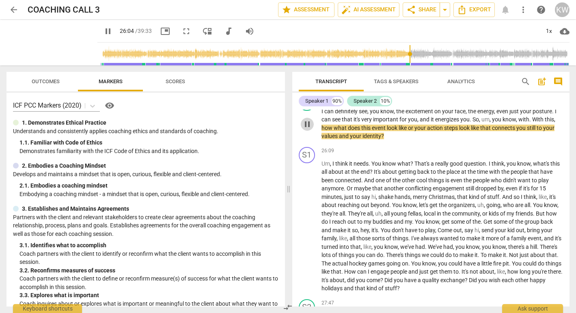
click at [311, 129] on span "pause" at bounding box center [307, 124] width 10 height 10
click at [419, 144] on div "S2 play_arrow pause 25:45 + Add competency keyboard_arrow_right I can definitel…" at bounding box center [431, 117] width 278 height 52
click at [409, 140] on p "I can definitely see , you know , the excitement on your face , the energy , ev…" at bounding box center [442, 123] width 242 height 33
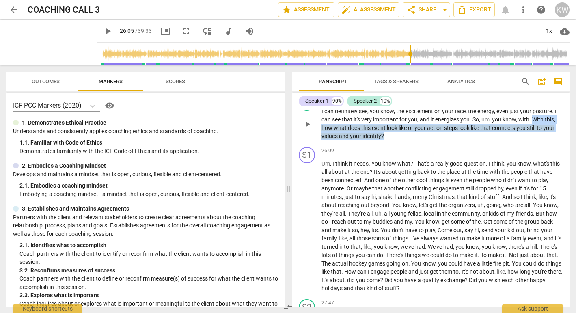
drag, startPoint x: 409, startPoint y: 192, endPoint x: 532, endPoint y: 175, distance: 124.0
click at [532, 140] on p "I can definitely see , you know , the excitement on your face , the energy , ev…" at bounding box center [442, 123] width 242 height 33
copy p "With this , how what does this event look like or your action steps look like t…"
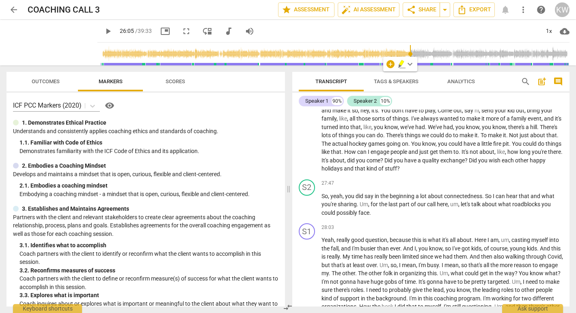
scroll to position [3013, 0]
click at [306, 211] on span "play_arrow" at bounding box center [307, 206] width 10 height 10
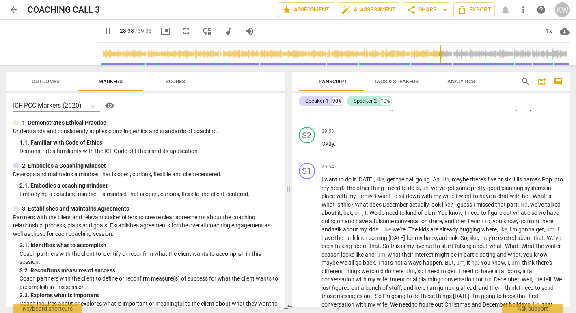
scroll to position [3318, 0]
click at [306, 82] on span "pause" at bounding box center [307, 77] width 10 height 10
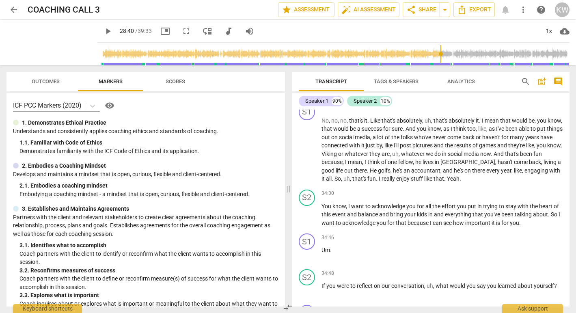
scroll to position [3833, 0]
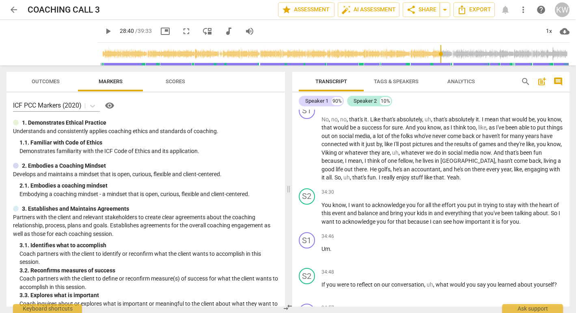
click at [521, 87] on span "Uh" at bounding box center [524, 83] width 7 height 6
click at [310, 93] on span "pause" at bounding box center [307, 89] width 10 height 10
click at [103, 32] on span "play_arrow" at bounding box center [108, 31] width 10 height 10
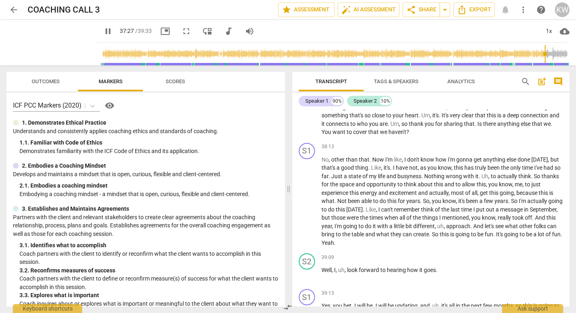
scroll to position [4328, 0]
click at [308, 125] on span "pause" at bounding box center [307, 121] width 10 height 10
click at [308, 125] on span "play_arrow" at bounding box center [307, 121] width 10 height 10
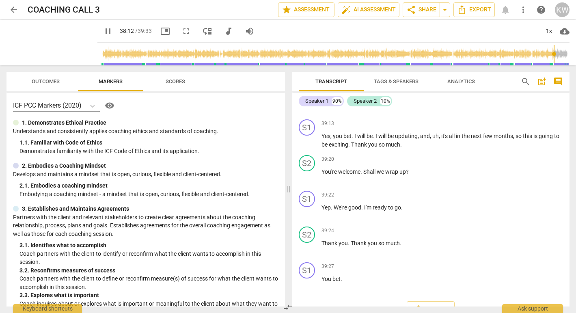
scroll to position [4498, 0]
click at [306, 110] on span "pause" at bounding box center [307, 105] width 10 height 10
type input "2294"
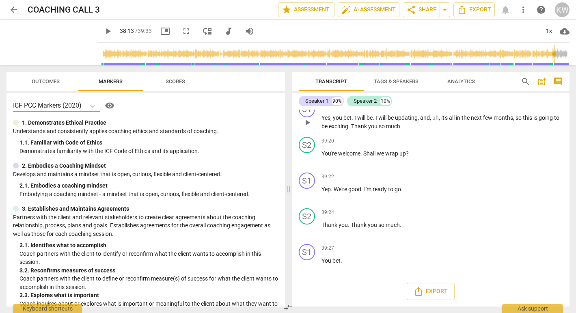
scroll to position [4583, 0]
click at [524, 82] on span "search" at bounding box center [526, 82] width 10 height 10
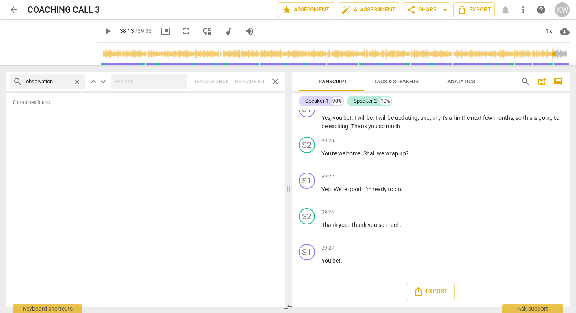
type input "observation"
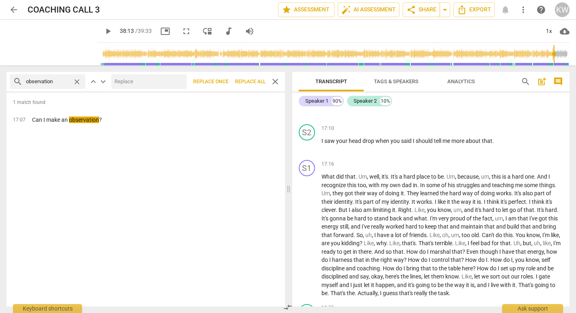
scroll to position [1867, 0]
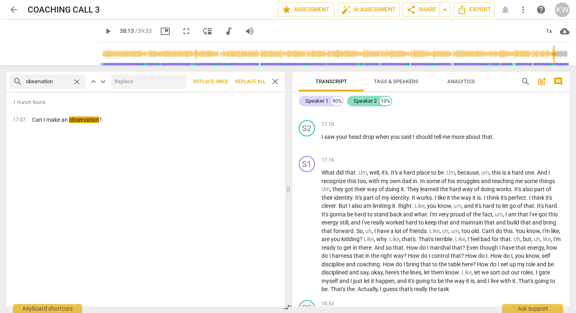
click at [362, 101] on div "Speaker 2" at bounding box center [364, 101] width 23 height 8
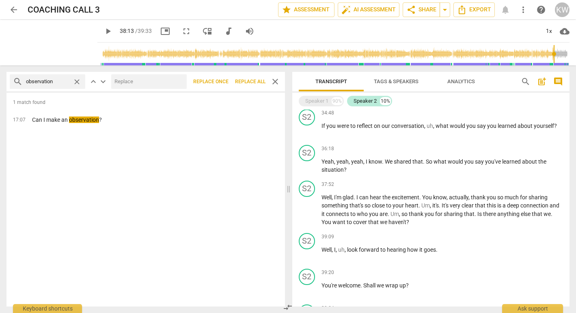
scroll to position [991, 0]
